Goal: Navigation & Orientation: Go to known website

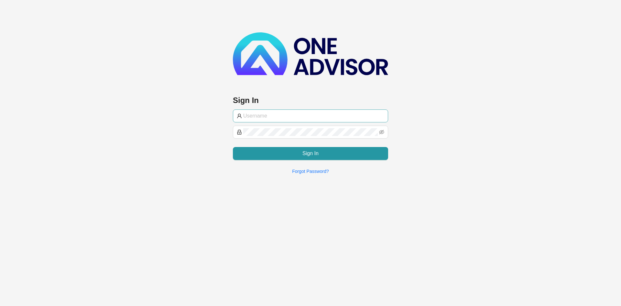
type input "[EMAIL_ADDRESS][DOMAIN_NAME]"
click at [254, 116] on input "[EMAIL_ADDRESS][DOMAIN_NAME]" at bounding box center [313, 116] width 141 height 8
click at [263, 229] on main "Sign In [EMAIL_ADDRESS][DOMAIN_NAME] Sign In Forgot Password?" at bounding box center [310, 153] width 621 height 306
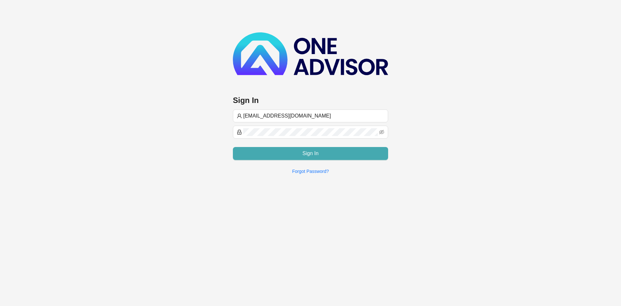
click at [309, 156] on span "Sign In" at bounding box center [311, 154] width 16 height 8
